Goal: Transaction & Acquisition: Purchase product/service

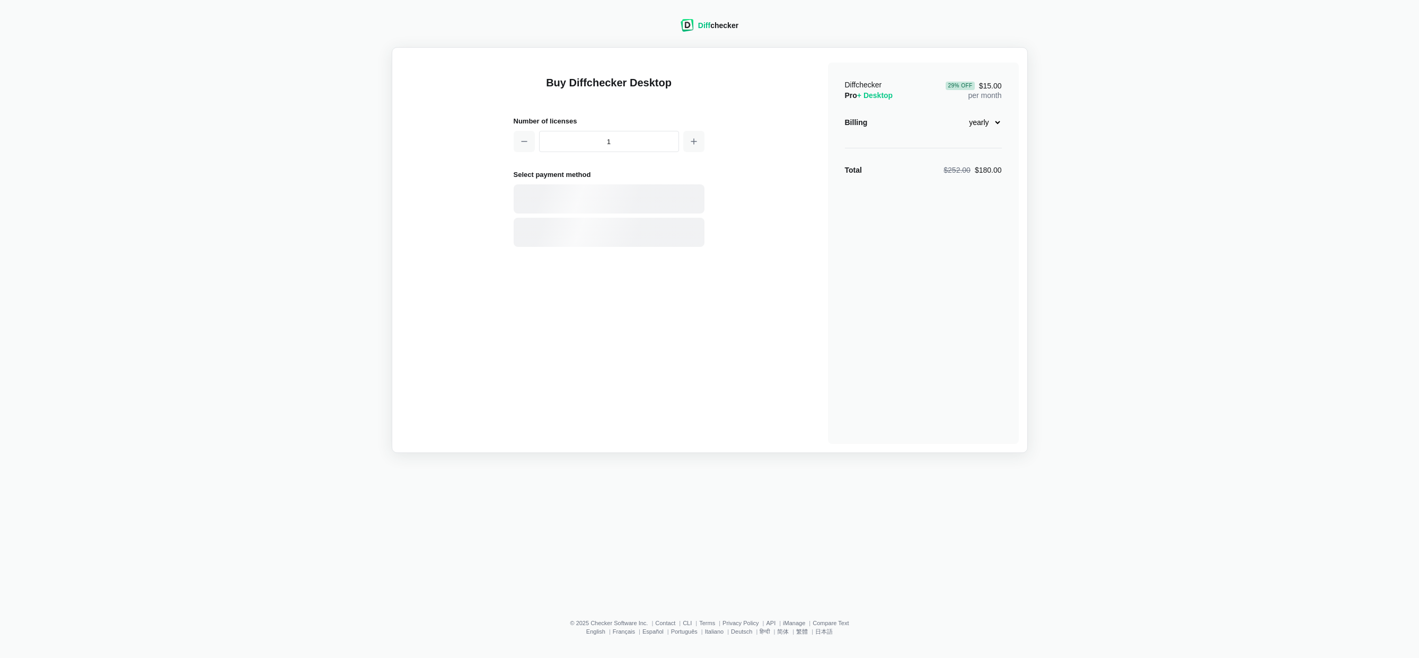
select select "desktop-yearly-180"
click at [985, 126] on select "monthly yearly" at bounding box center [979, 122] width 46 height 18
click at [979, 123] on select "monthly yearly" at bounding box center [979, 122] width 46 height 18
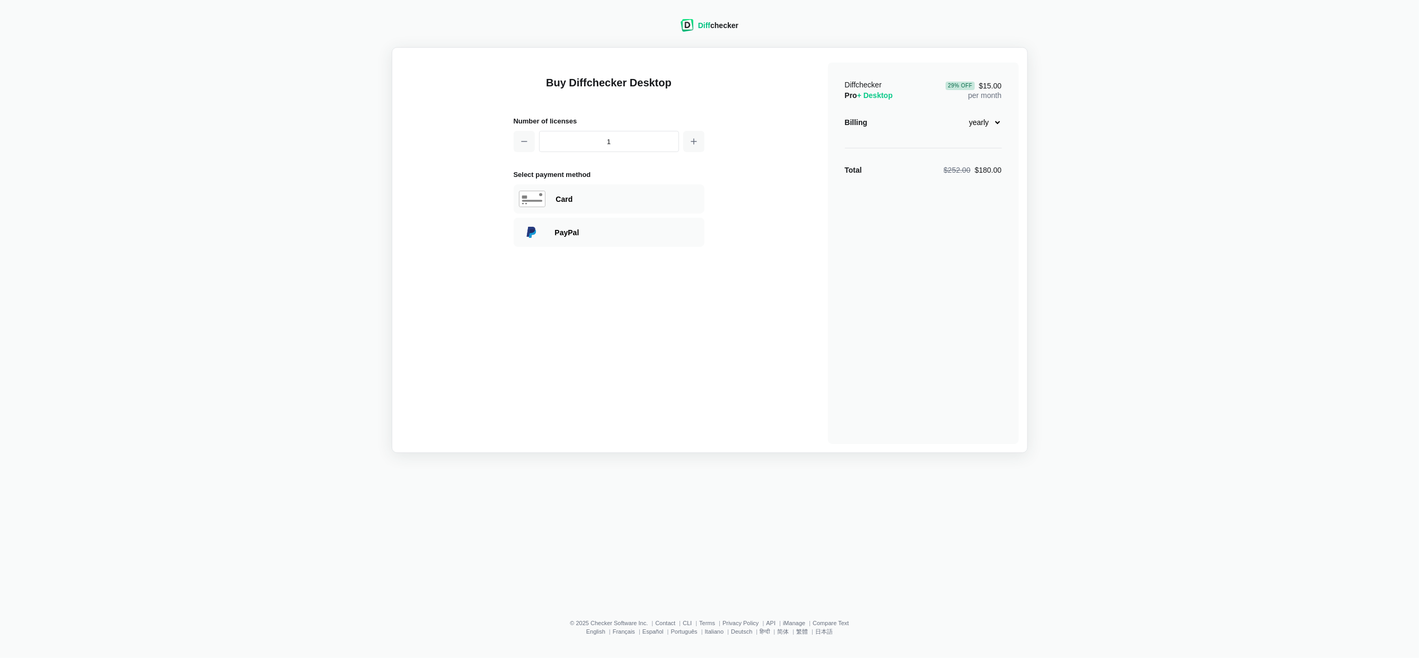
click at [979, 123] on select "monthly yearly" at bounding box center [979, 122] width 46 height 18
click at [895, 164] on div "Diffchecker Pro + Desktop 29 % Off $15.00 per month Billing monthly yearly Tota…" at bounding box center [923, 254] width 191 height 382
